Goal: Task Accomplishment & Management: Use online tool/utility

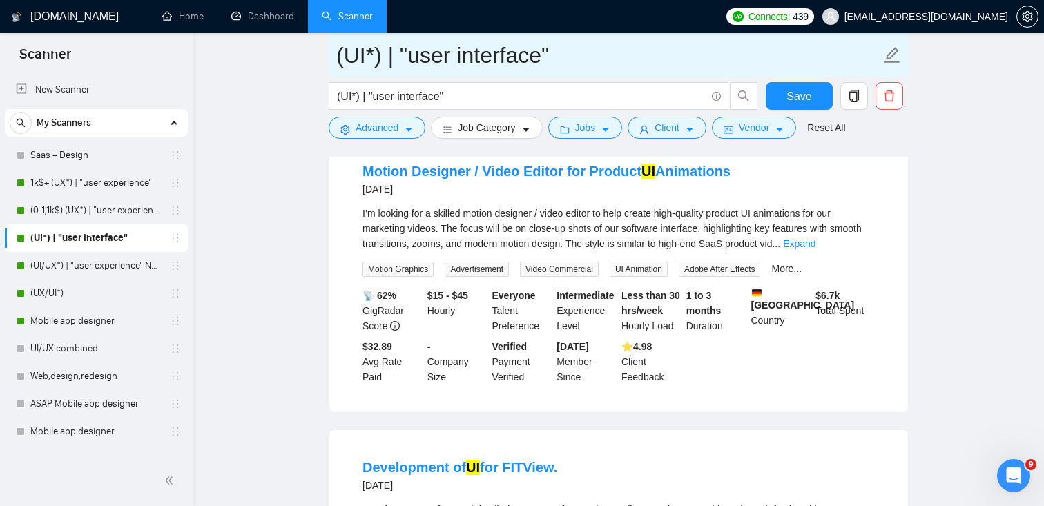
scroll to position [3258, 0]
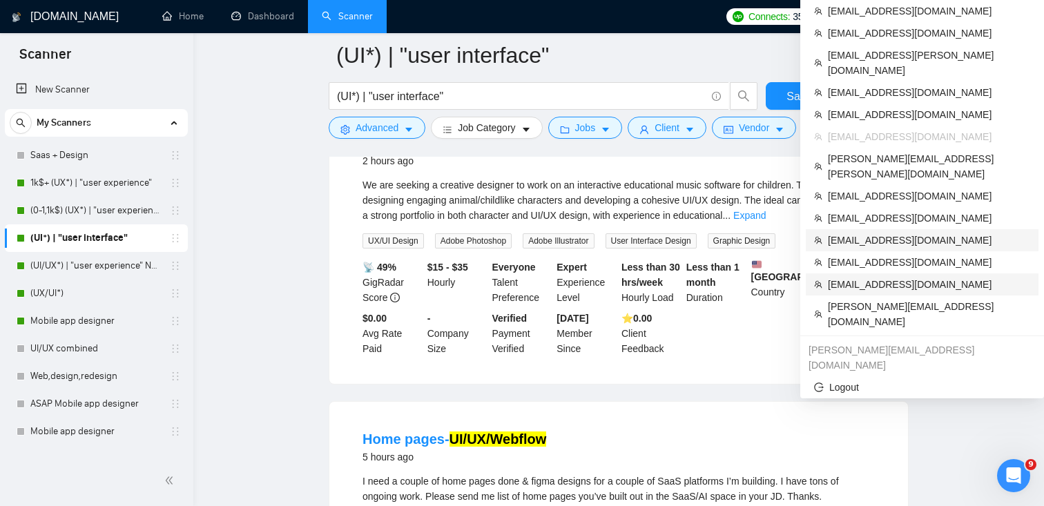
scroll to position [769, 0]
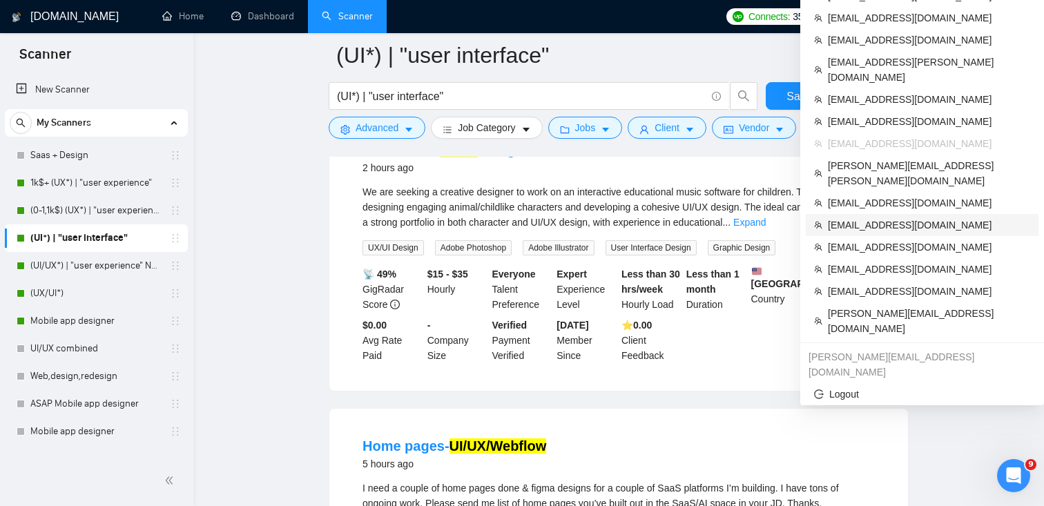
click at [880, 217] on span "[EMAIL_ADDRESS][DOMAIN_NAME]" at bounding box center [929, 224] width 202 height 15
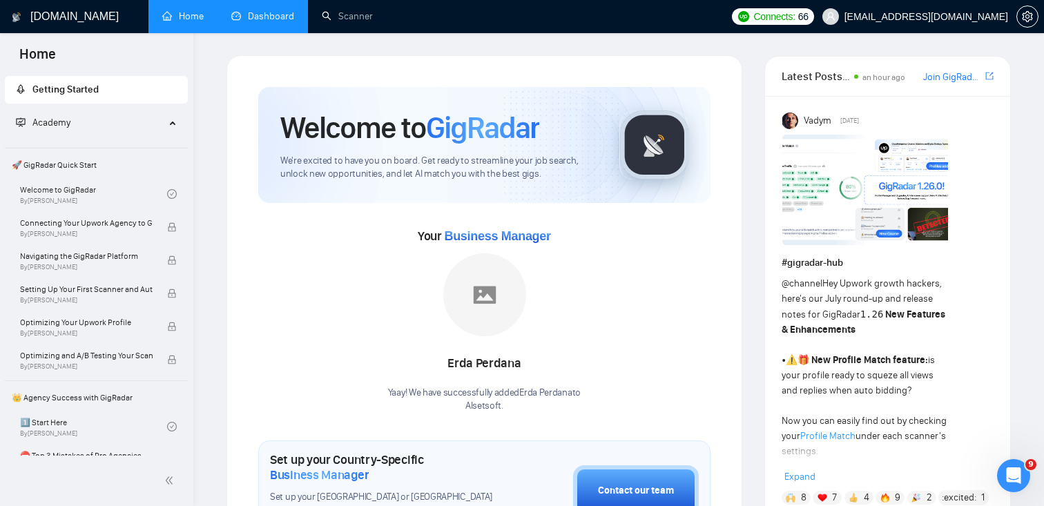
click at [258, 14] on link "Dashboard" at bounding box center [262, 16] width 63 height 12
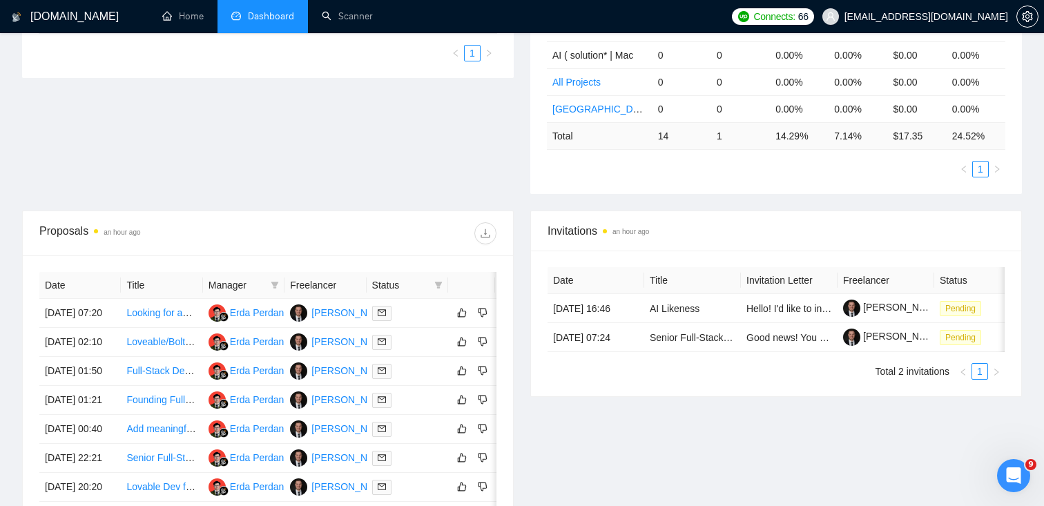
scroll to position [357, 0]
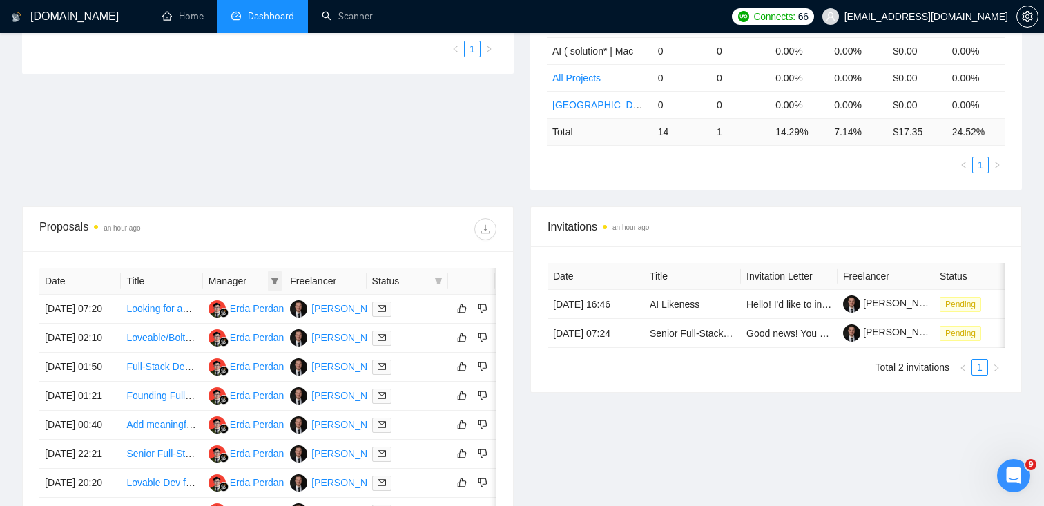
click at [275, 282] on icon "filter" at bounding box center [275, 281] width 8 height 8
click at [154, 307] on li "Erda Perdana" at bounding box center [203, 307] width 113 height 22
checkbox input "true"
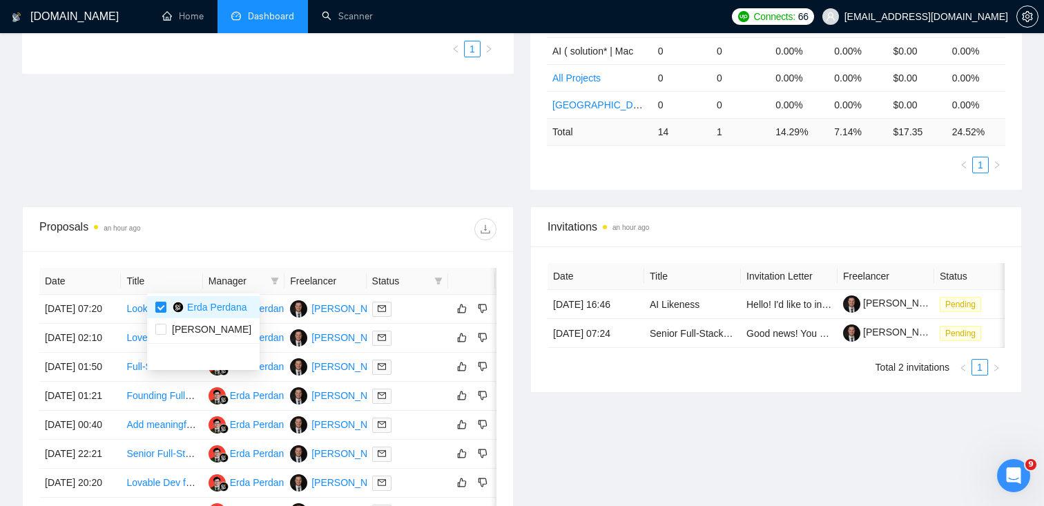
click at [316, 222] on div at bounding box center [382, 229] width 229 height 22
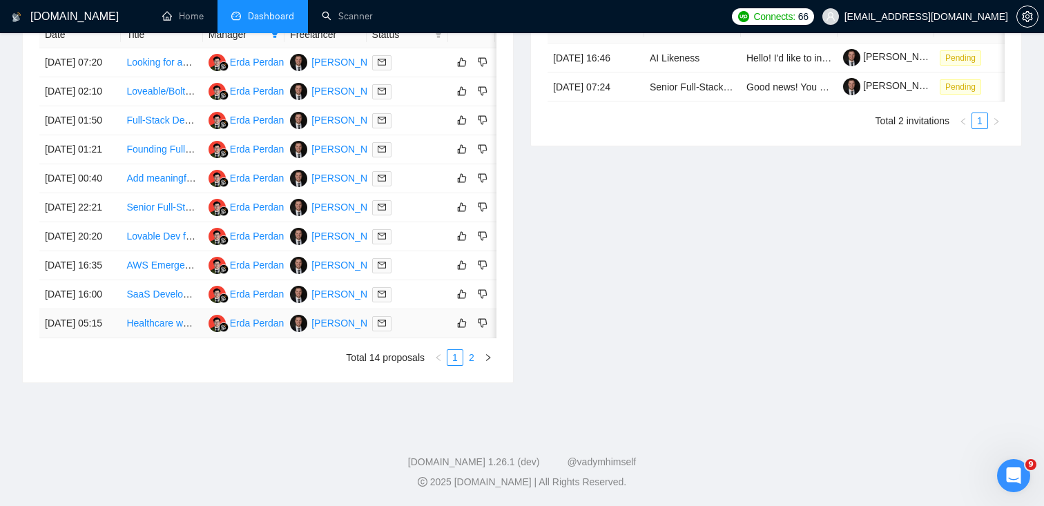
scroll to position [680, 0]
click at [472, 365] on link "2" at bounding box center [471, 357] width 15 height 15
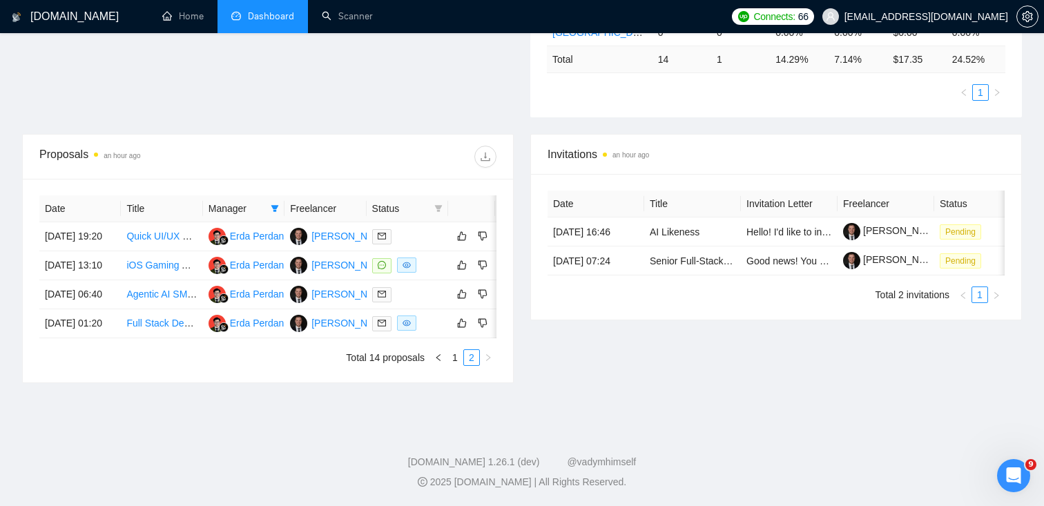
scroll to position [482, 0]
click at [454, 358] on link "1" at bounding box center [454, 357] width 15 height 15
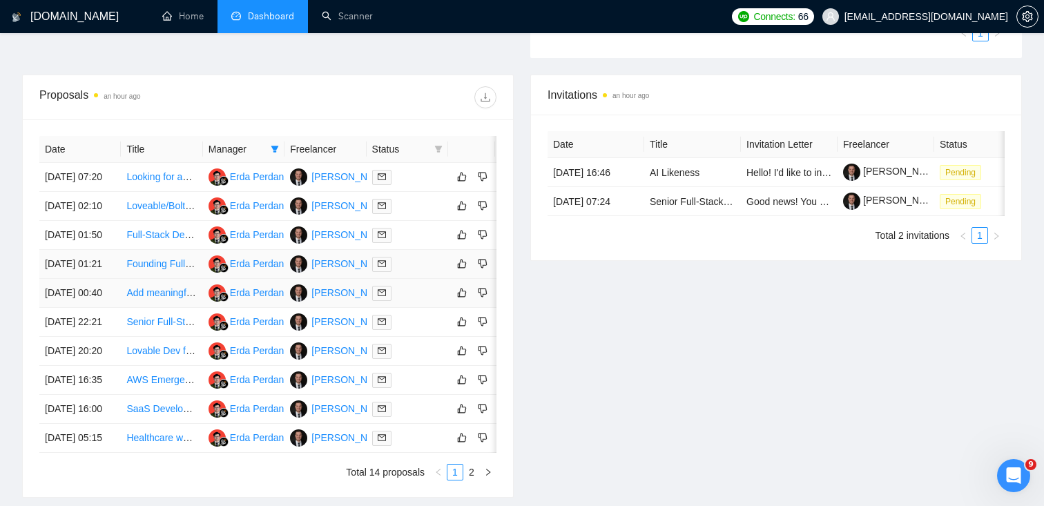
scroll to position [492, 0]
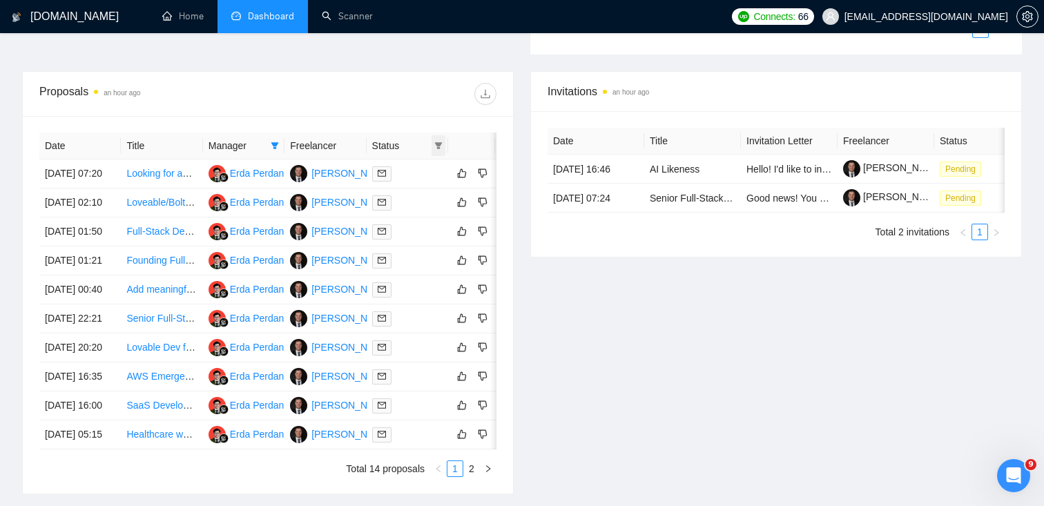
click at [441, 147] on icon "filter" at bounding box center [438, 146] width 8 height 8
click at [375, 171] on input "checkbox" at bounding box center [376, 171] width 11 height 11
checkbox input "true"
click at [581, 348] on div "Invitations an hour ago Date Title Invitation Letter Freelancer Status [DATE] 1…" at bounding box center [776, 282] width 508 height 423
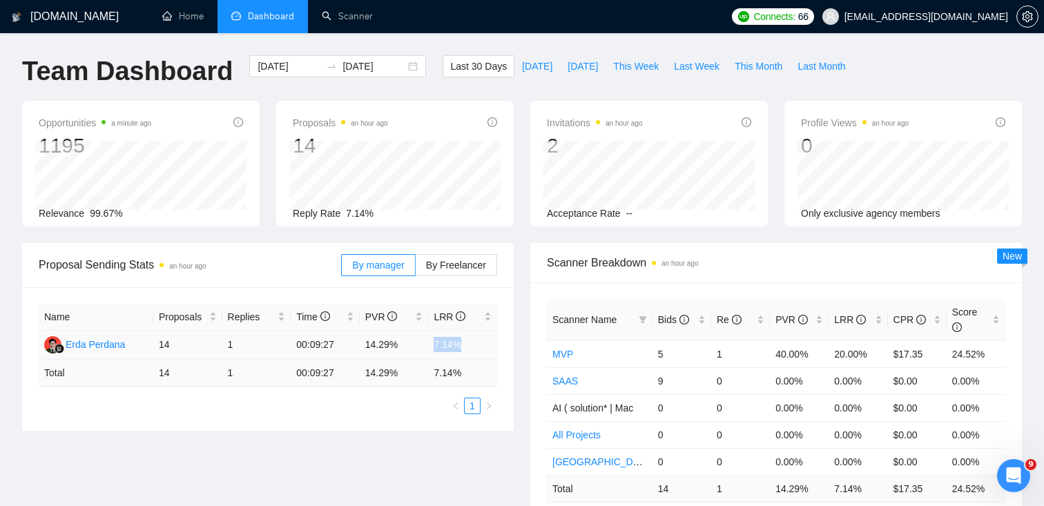
drag, startPoint x: 435, startPoint y: 345, endPoint x: 469, endPoint y: 347, distance: 33.9
click at [469, 347] on td "7.14%" at bounding box center [462, 345] width 69 height 29
copy td "7.14%"
